Goal: Transaction & Acquisition: Purchase product/service

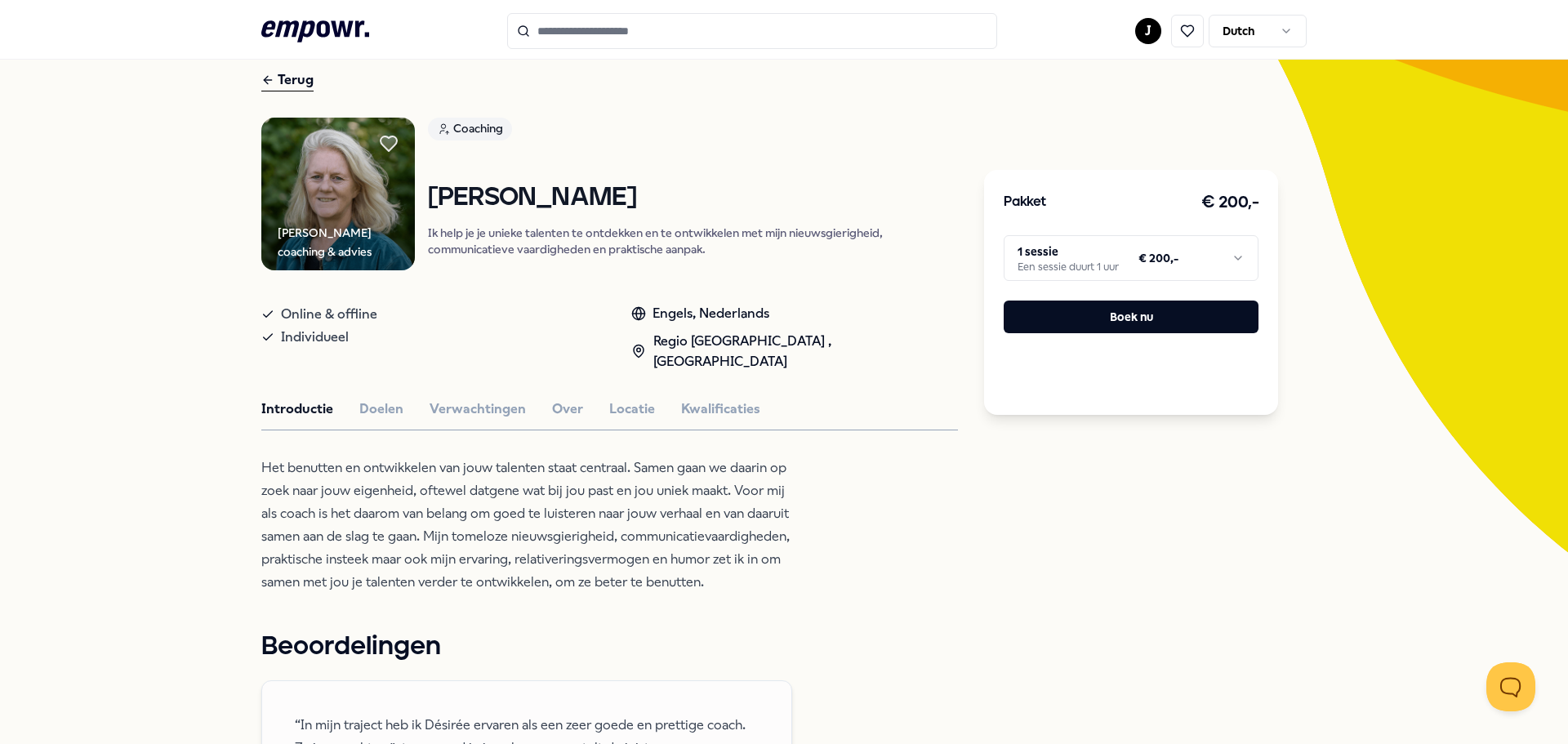
scroll to position [84, 0]
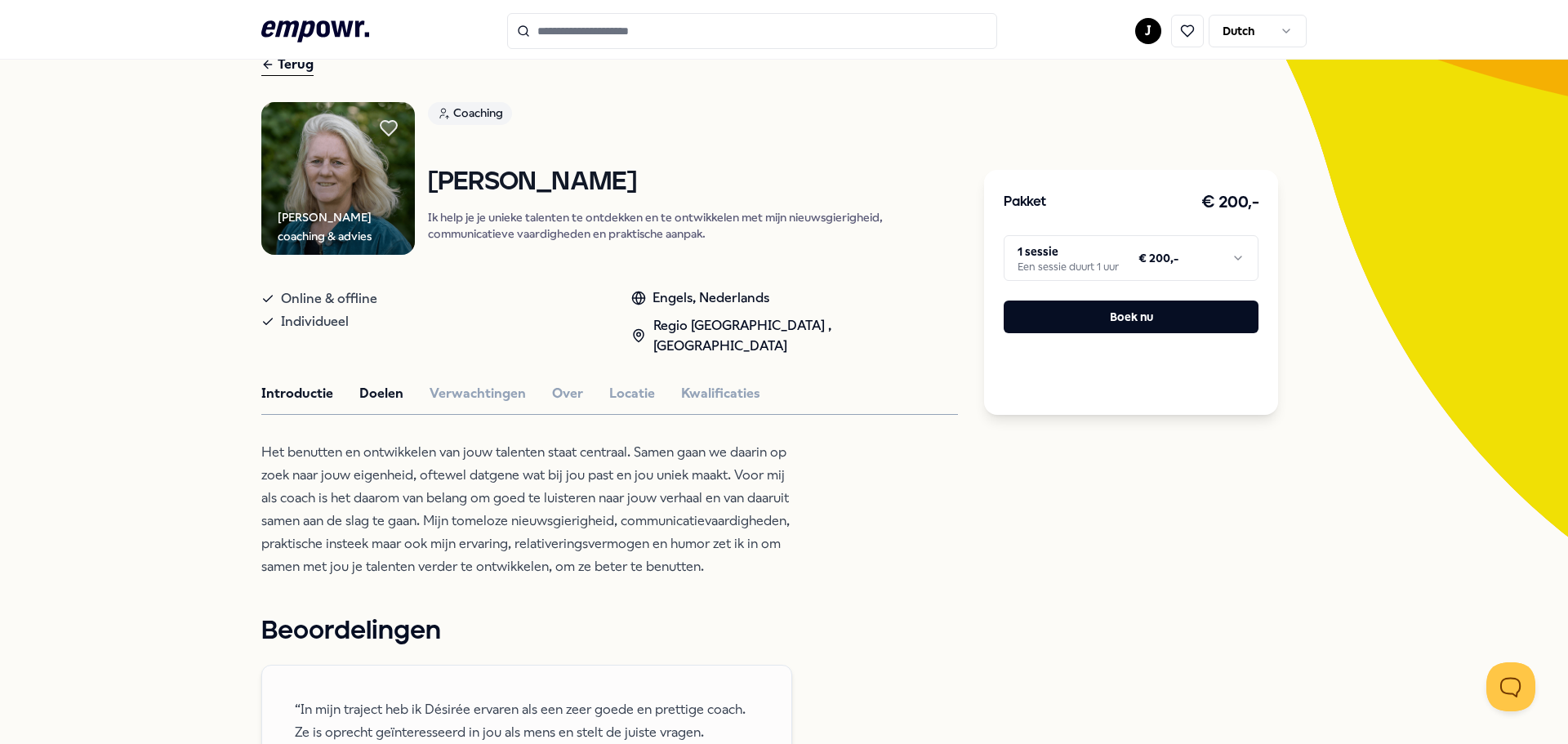
click at [379, 383] on button "Doelen" at bounding box center [381, 394] width 44 height 21
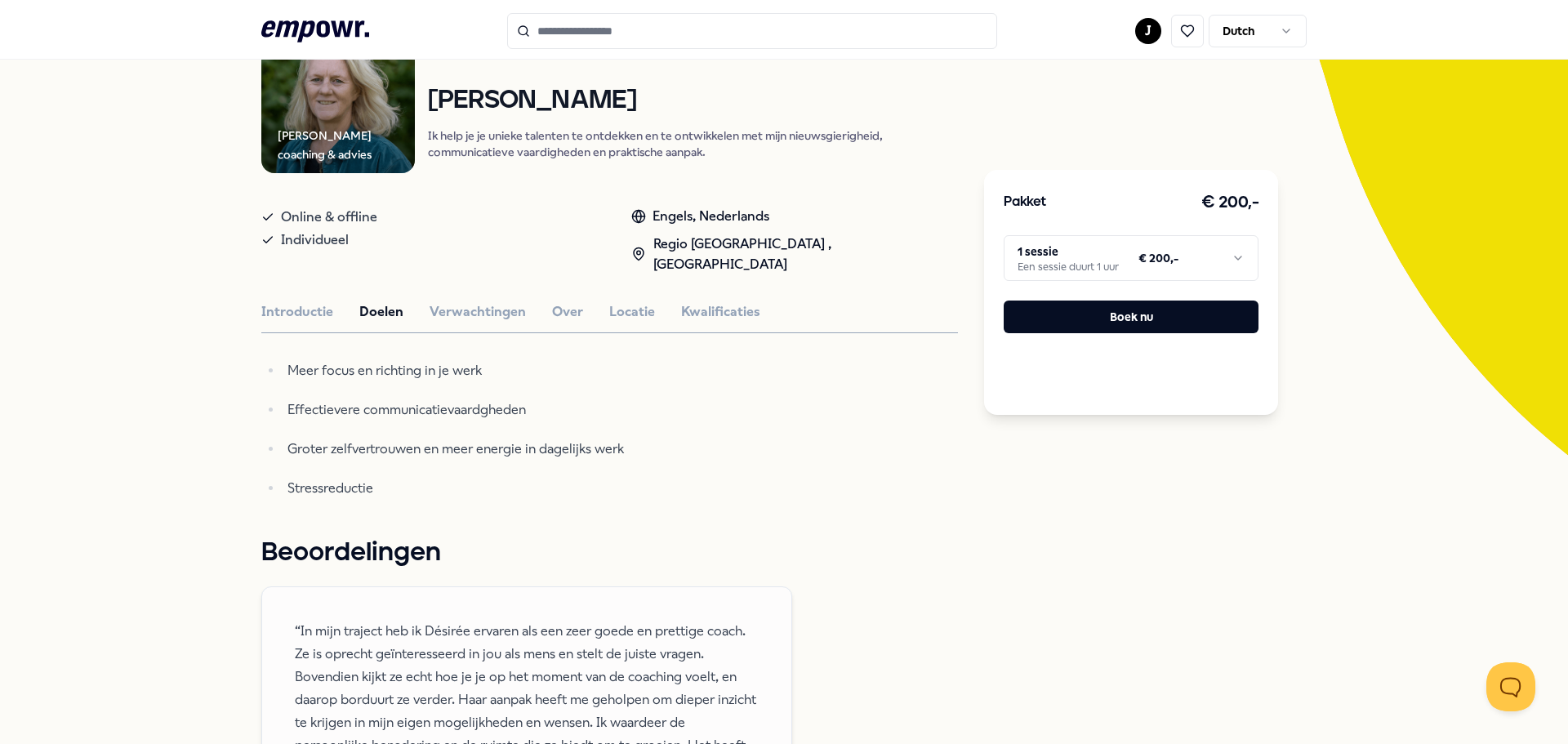
scroll to position [267, 0]
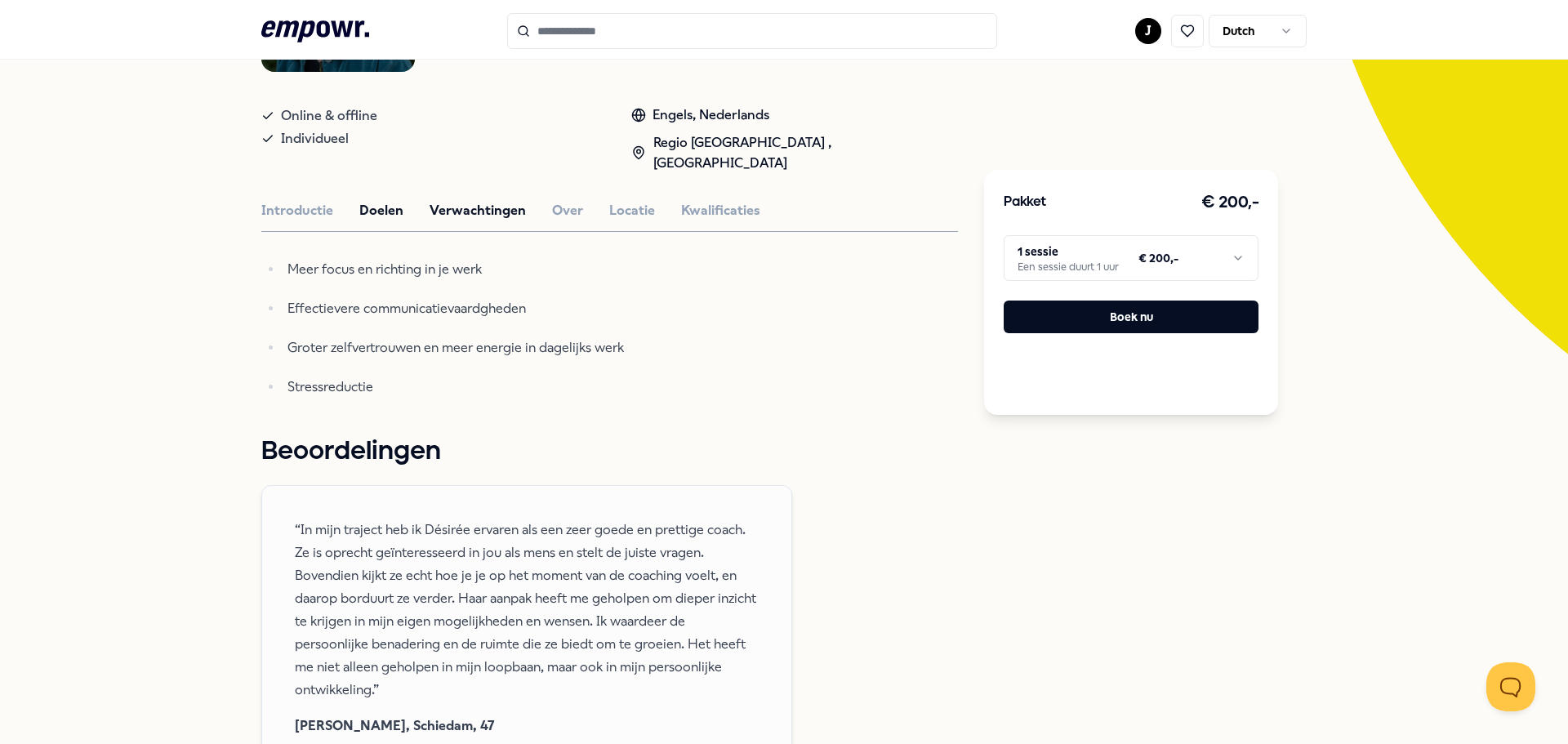
click at [469, 200] on button "Verwachtingen" at bounding box center [477, 211] width 96 height 21
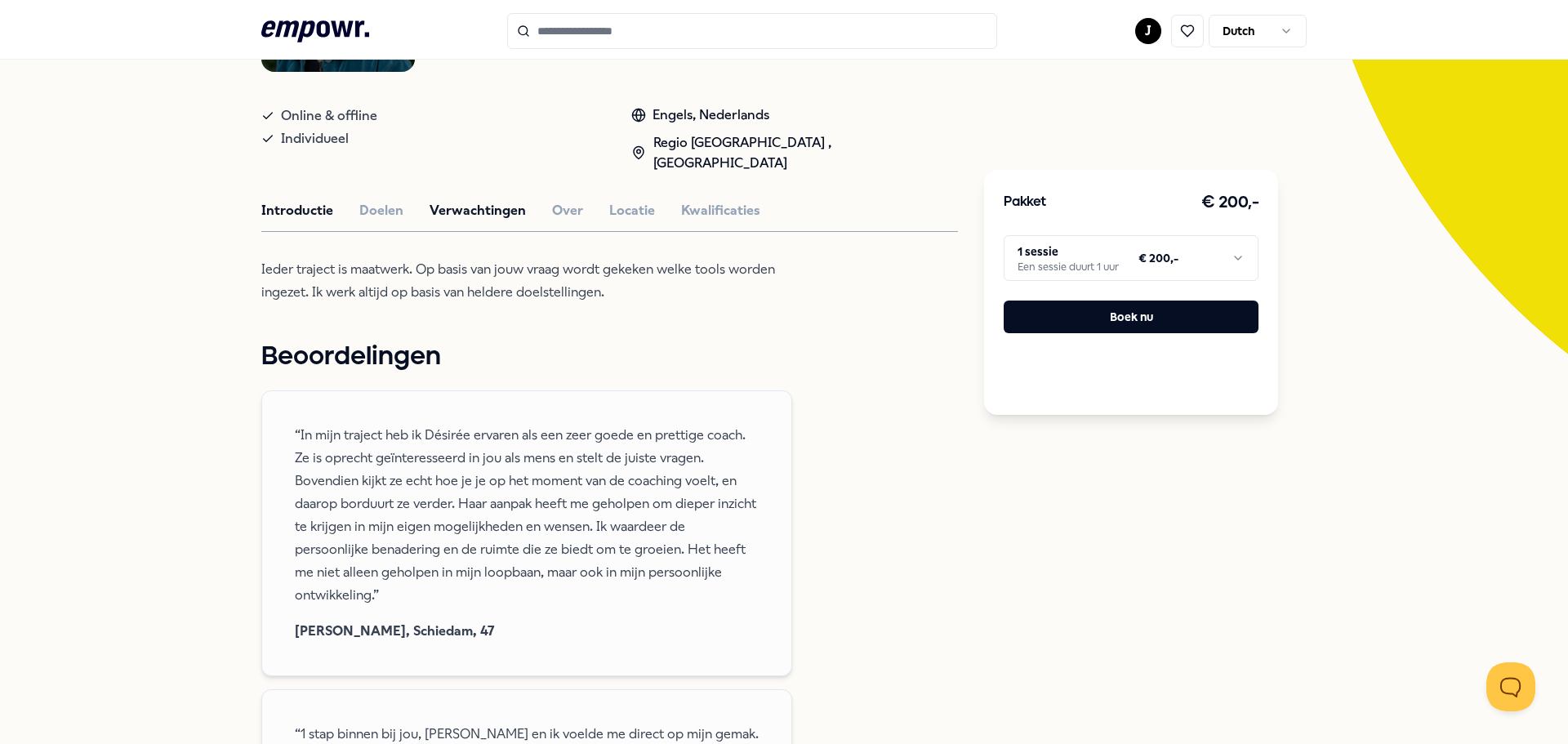
click at [273, 200] on button "Introductie" at bounding box center [297, 211] width 72 height 21
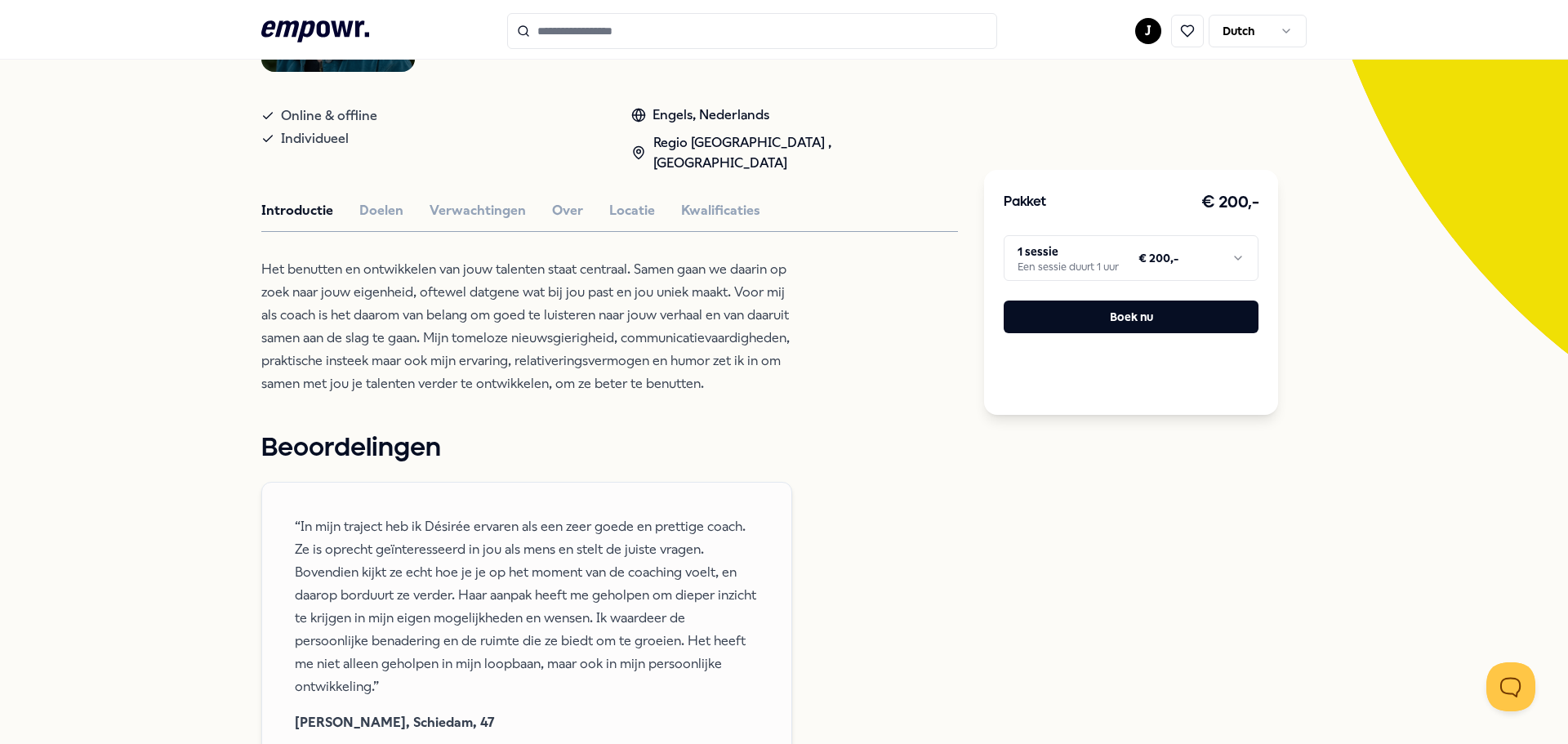
click at [279, 200] on button "Introductie" at bounding box center [297, 211] width 72 height 21
click at [286, 200] on button "Introductie" at bounding box center [297, 211] width 72 height 21
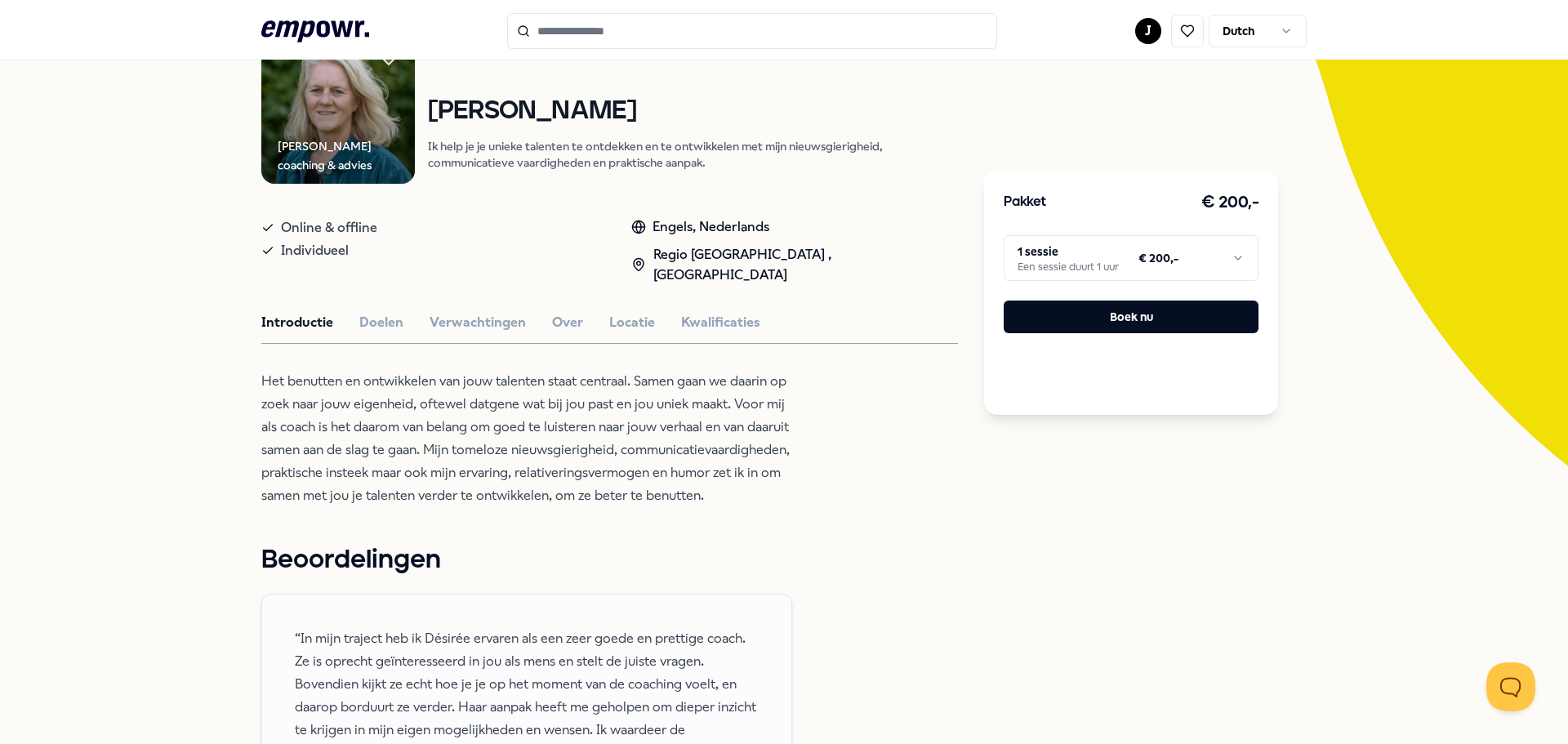
scroll to position [0, 0]
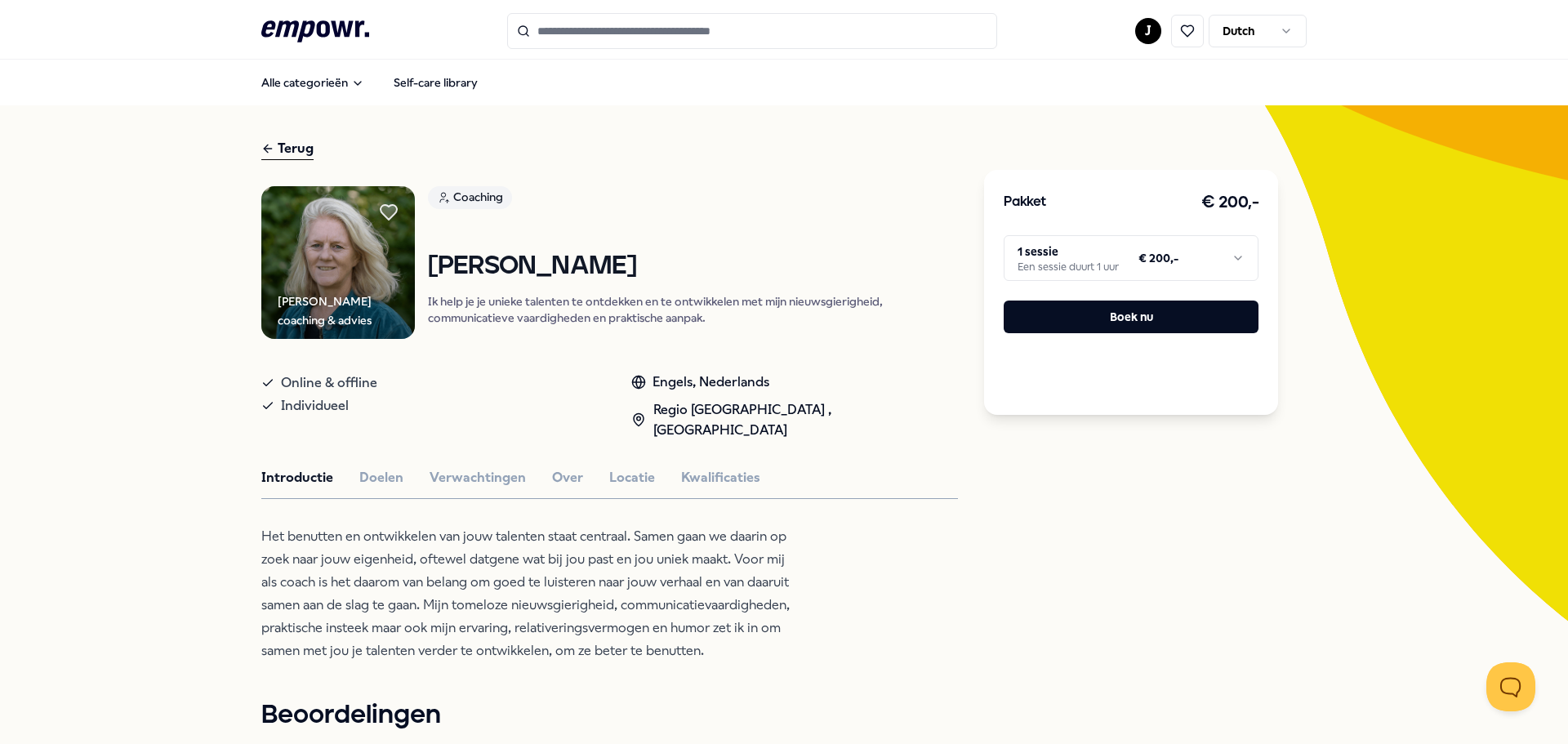
click at [1108, 266] on html ".empowr-logo_svg__cls-1{fill:#03032f} J Dutch Alle categorieën Self-care librar…" at bounding box center [784, 372] width 1568 height 744
click at [1116, 315] on button "Boek nu" at bounding box center [1131, 316] width 255 height 33
